Goal: Task Accomplishment & Management: Use online tool/utility

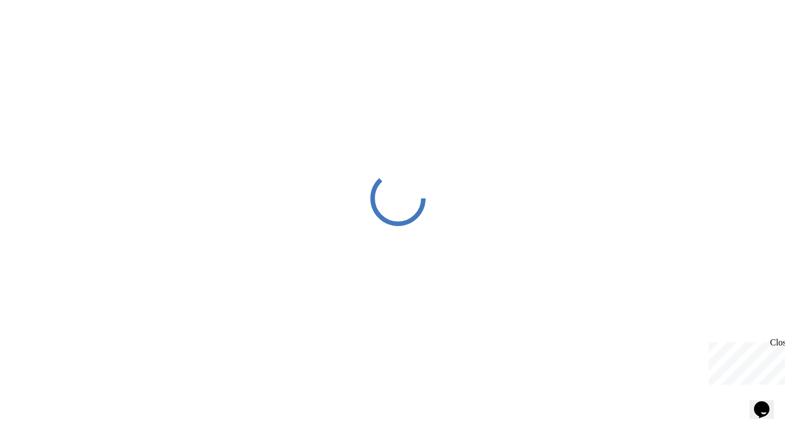
click at [780, 344] on div "Close" at bounding box center [777, 345] width 14 height 14
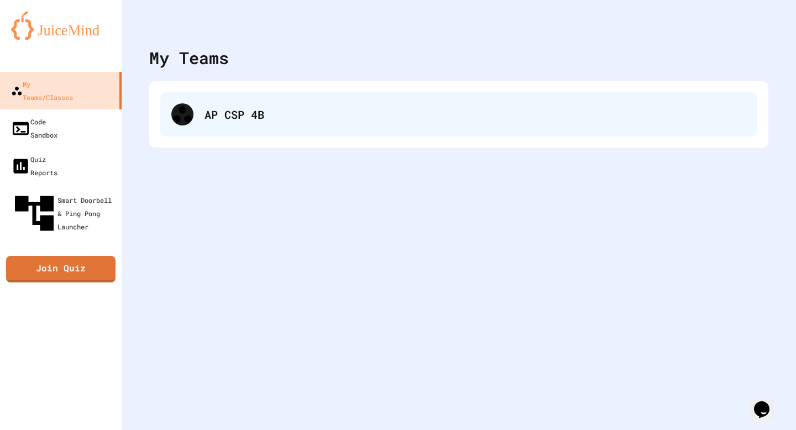
click at [471, 107] on div "AP CSP 4B" at bounding box center [474, 114] width 541 height 17
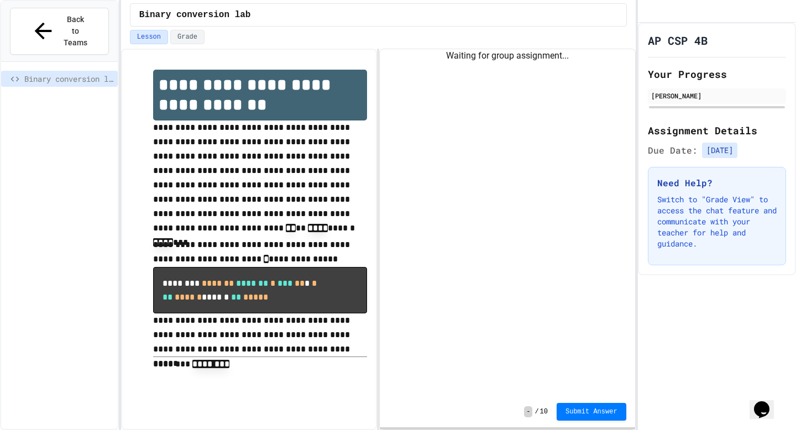
click at [188, 45] on div "Lesson Grade" at bounding box center [378, 39] width 514 height 19
click at [185, 40] on button "Grade" at bounding box center [187, 37] width 34 height 14
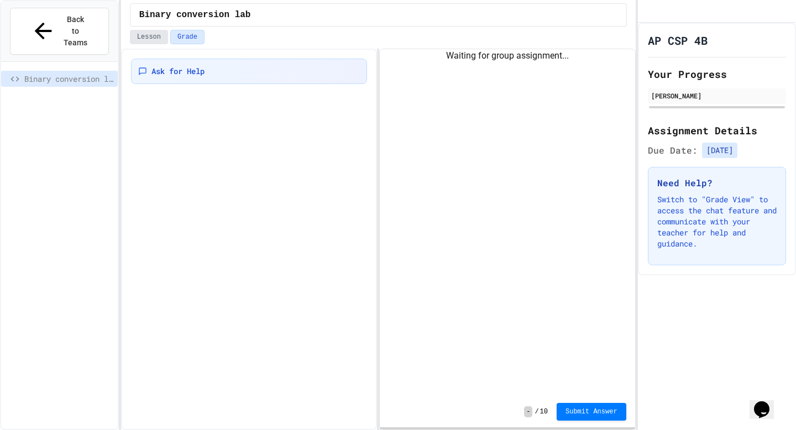
click at [147, 44] on button "Lesson" at bounding box center [149, 37] width 38 height 14
